Goal: Find specific page/section: Find specific page/section

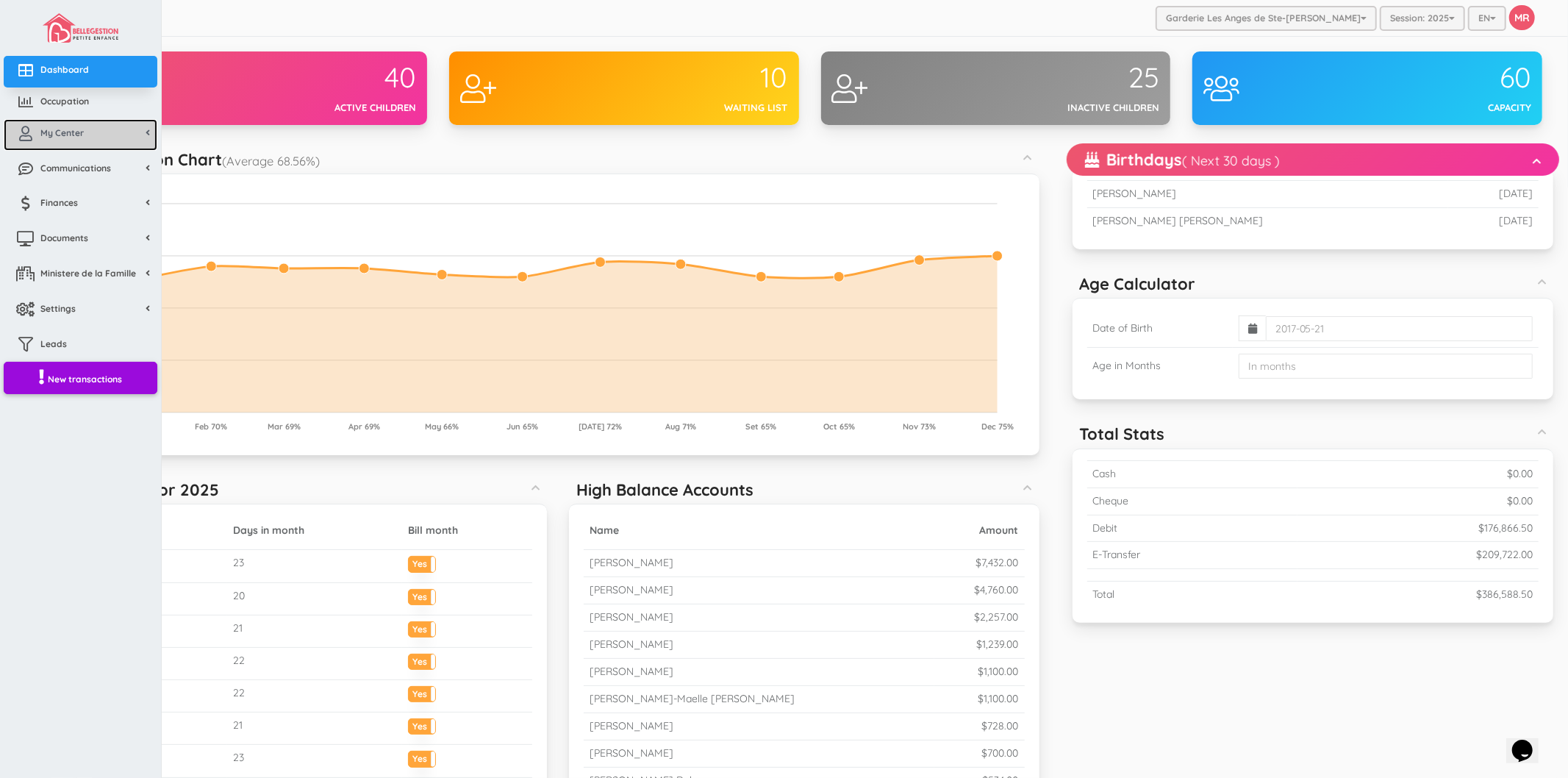
click at [70, 134] on span "My Center" at bounding box center [62, 133] width 44 height 13
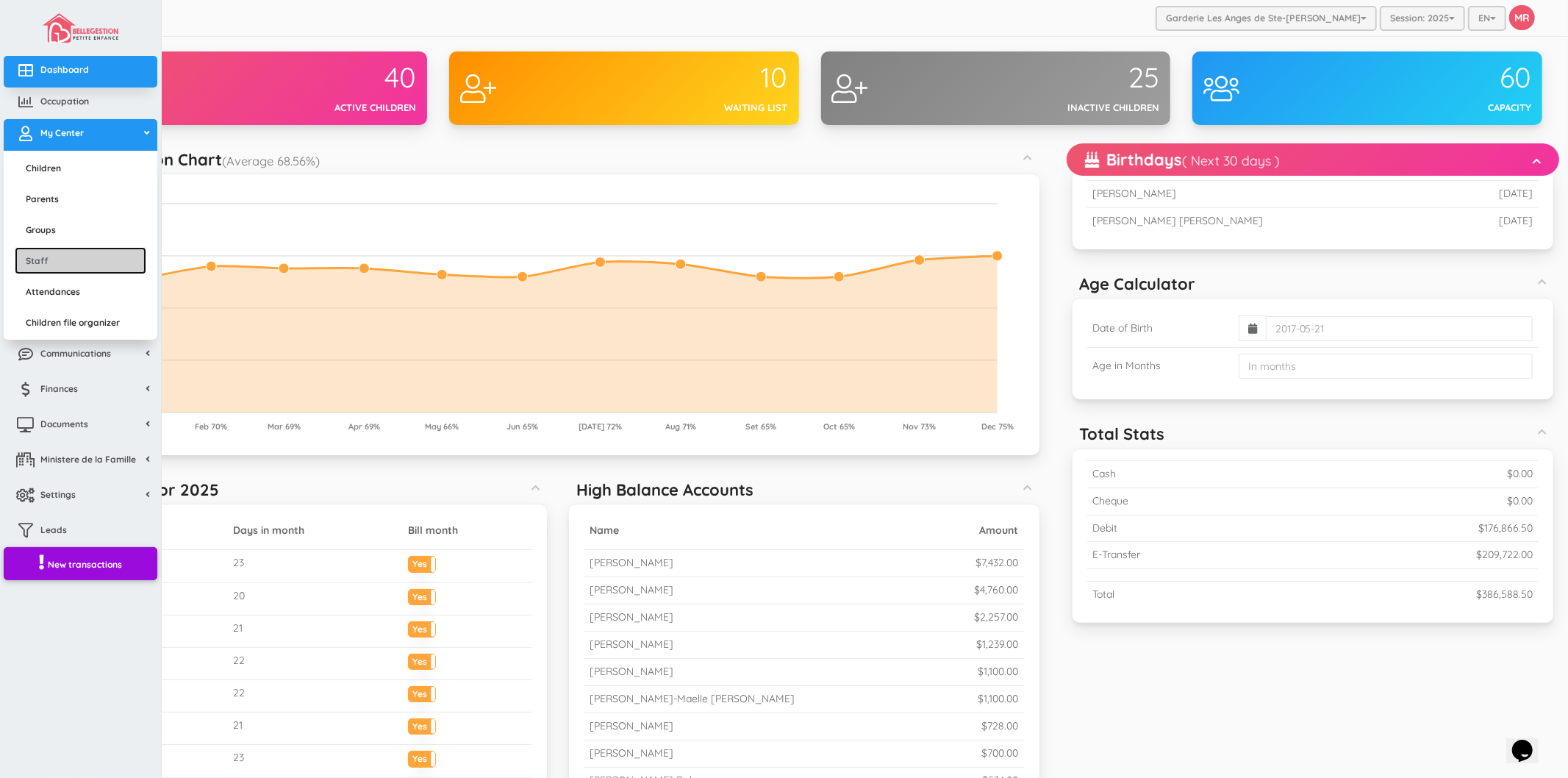
click at [60, 254] on link "Staff" at bounding box center [80, 260] width 132 height 27
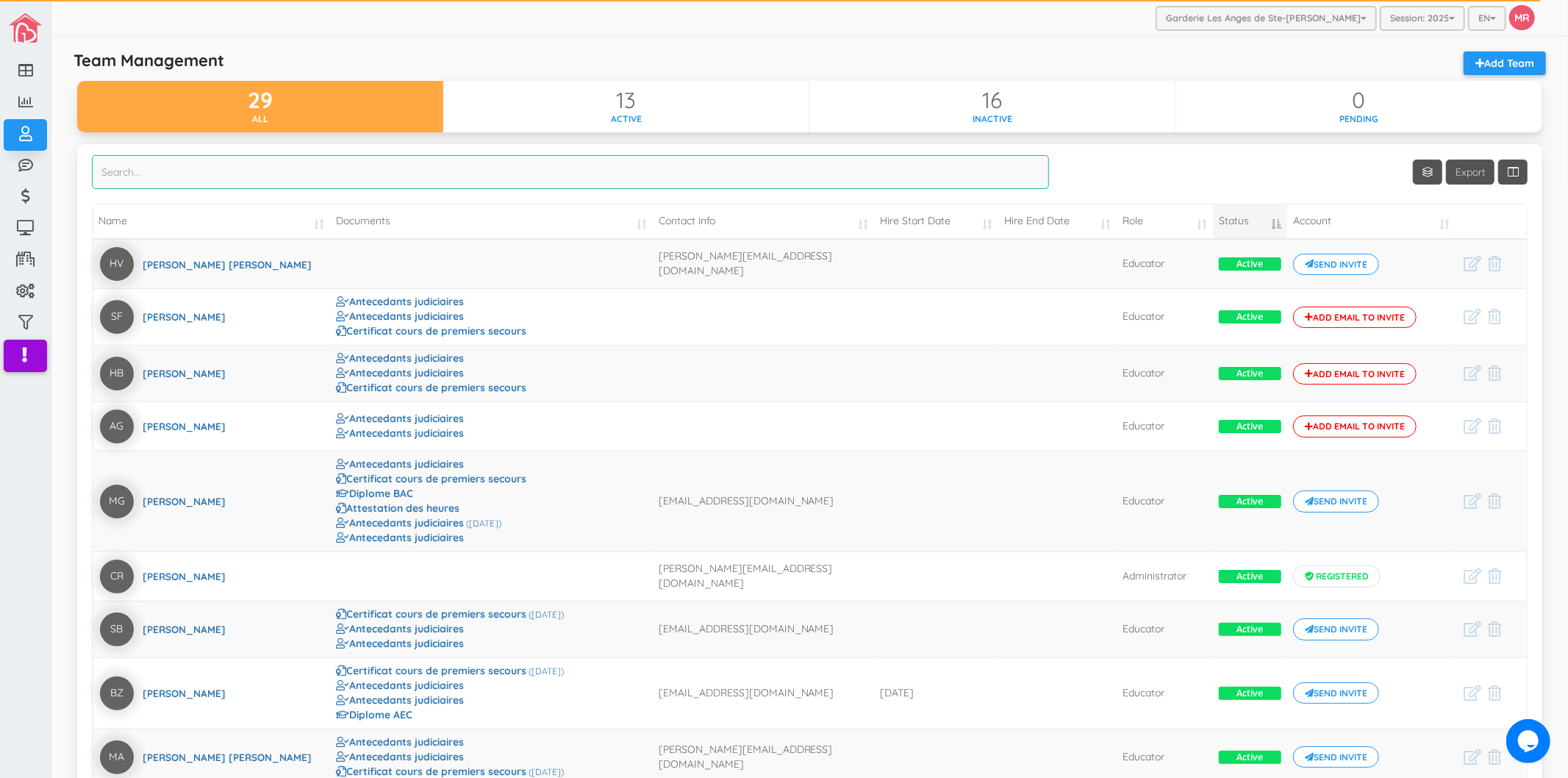
click at [268, 186] on input "search" at bounding box center [570, 171] width 957 height 34
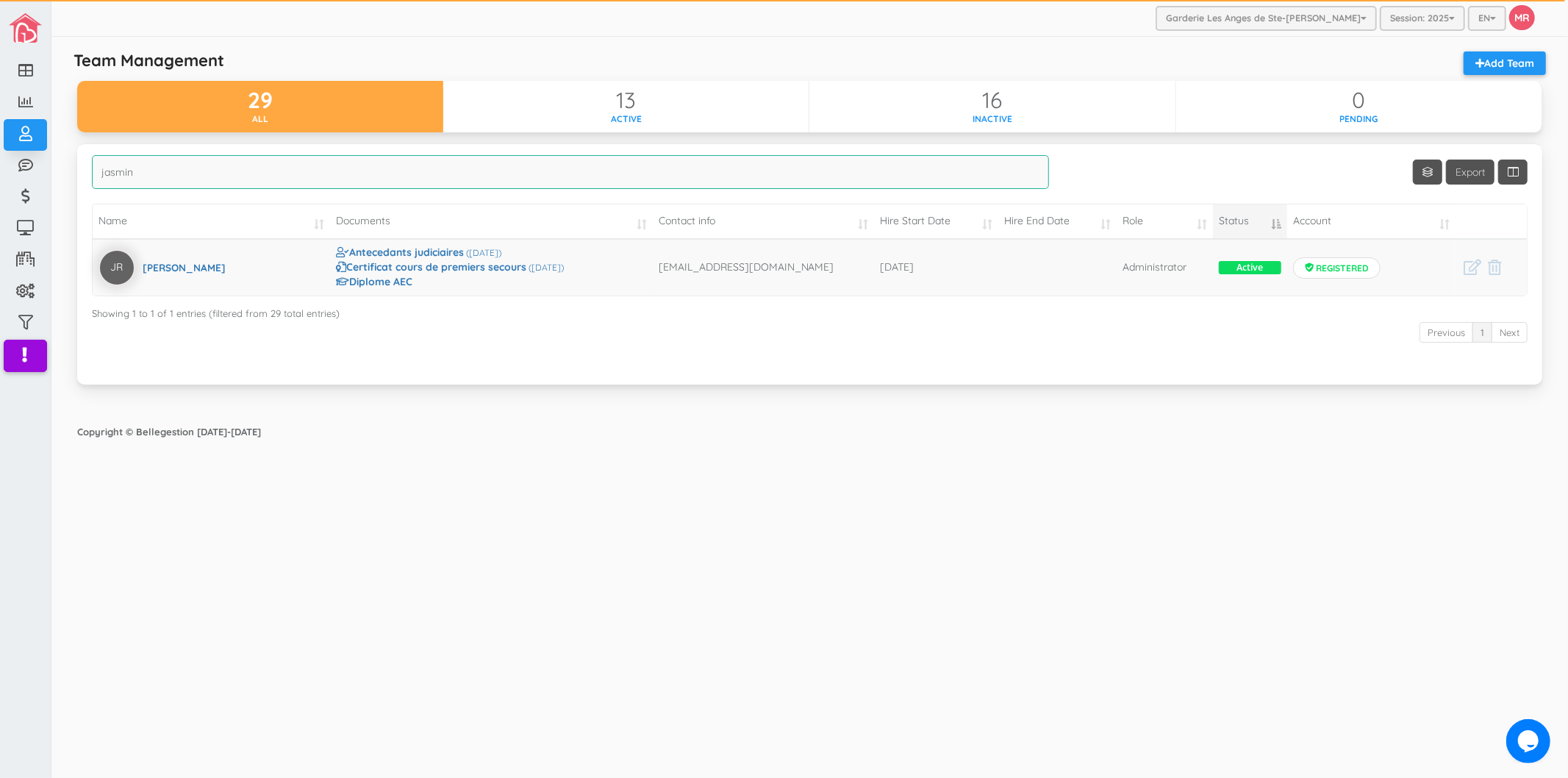
type input "jasmin"
